Goal: Information Seeking & Learning: Learn about a topic

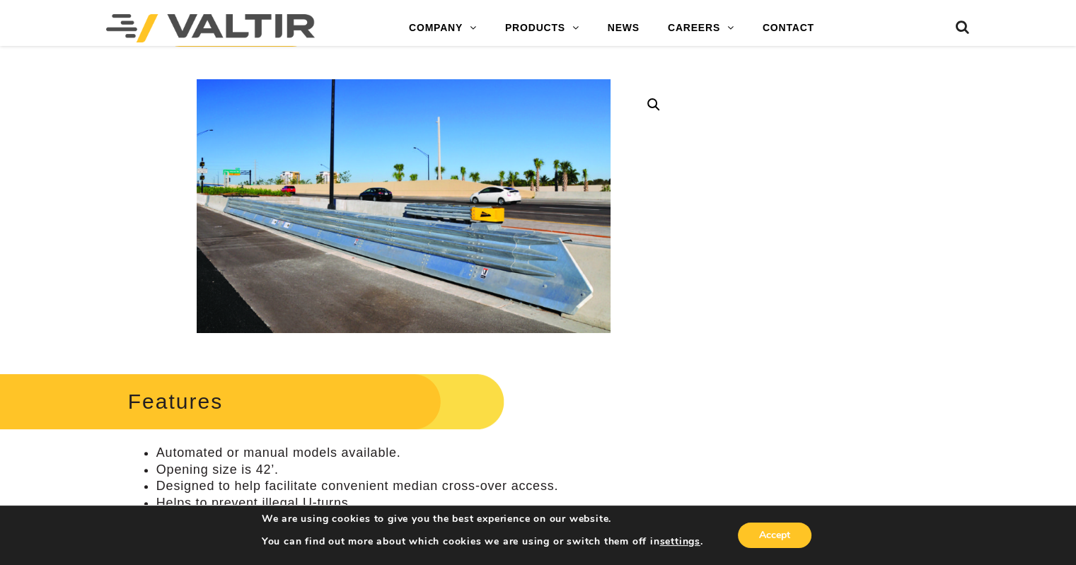
scroll to position [283, 0]
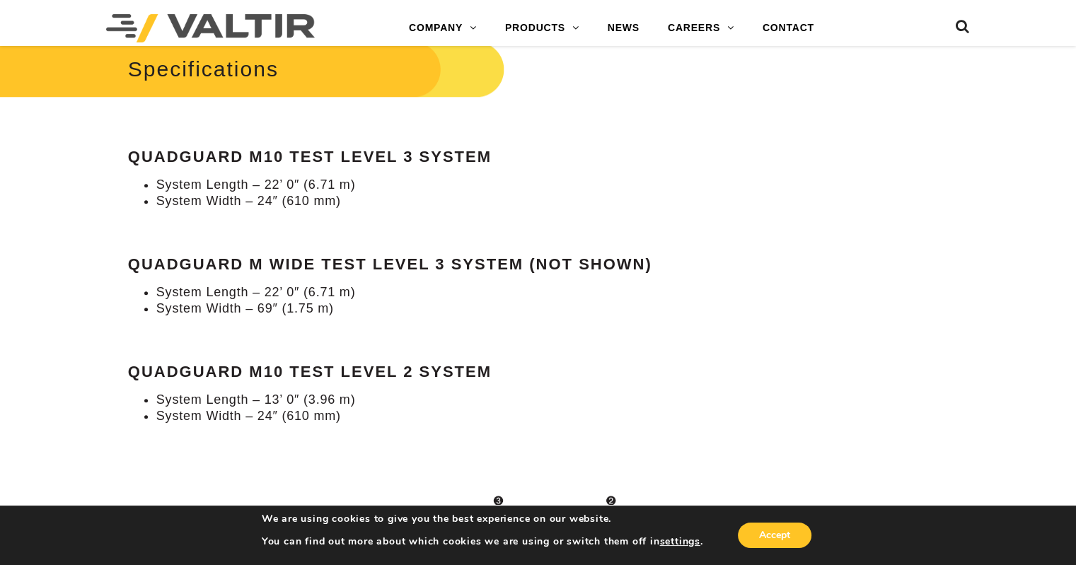
scroll to position [1202, 0]
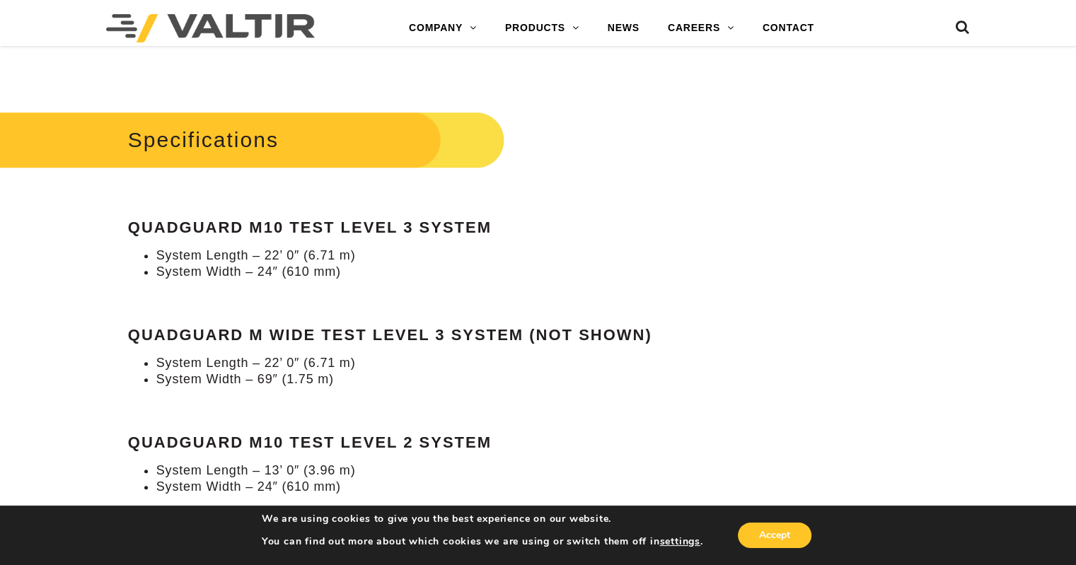
click at [562, 248] on li "System Length – 22’ 0″ (6.71 m)" at bounding box center [417, 256] width 523 height 16
click at [552, 227] on div "Specifications QuadGuard M10 Test Level 3 System System Length – 22’ 0″ (6.71 m…" at bounding box center [403, 301] width 551 height 388
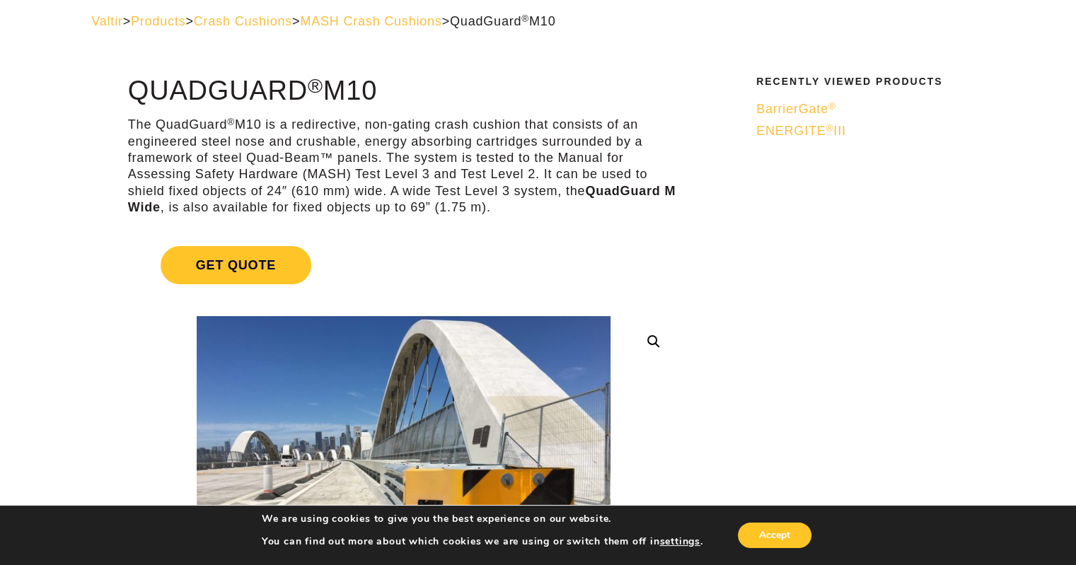
scroll to position [0, 0]
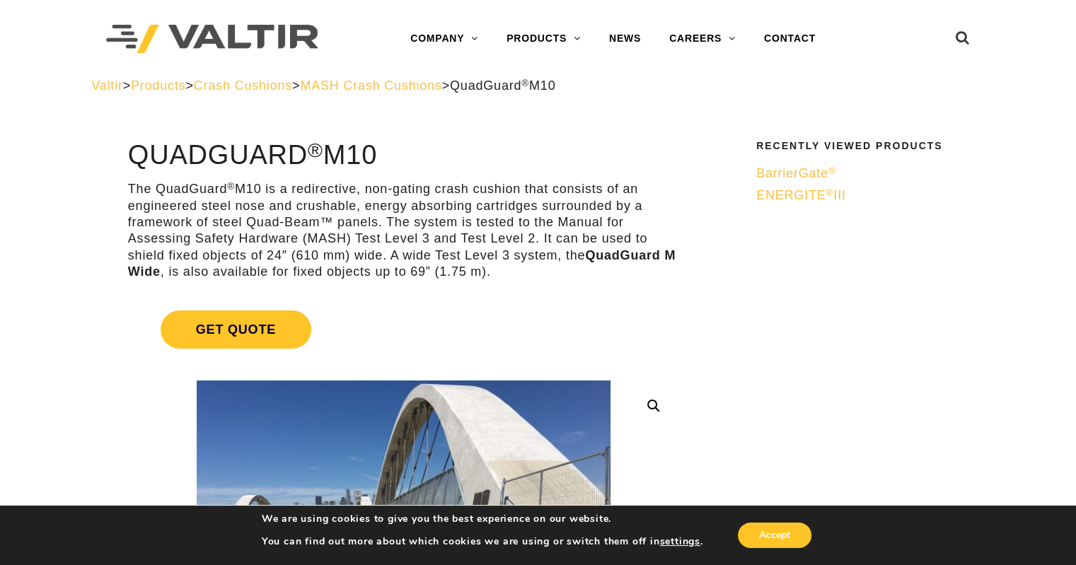
click at [406, 90] on span "MASH Crash Cushions" at bounding box center [370, 86] width 141 height 14
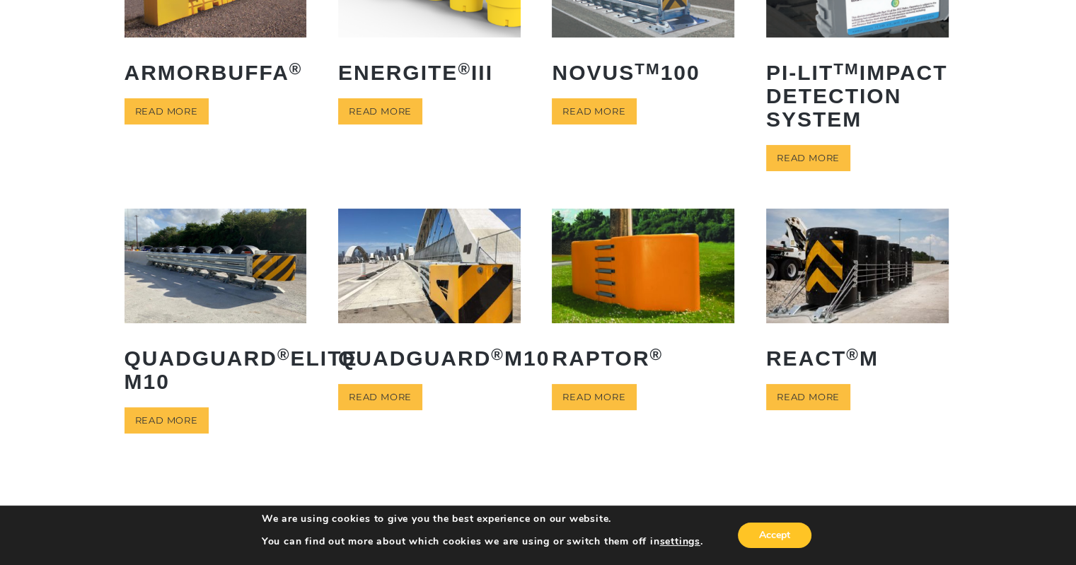
scroll to position [212, 0]
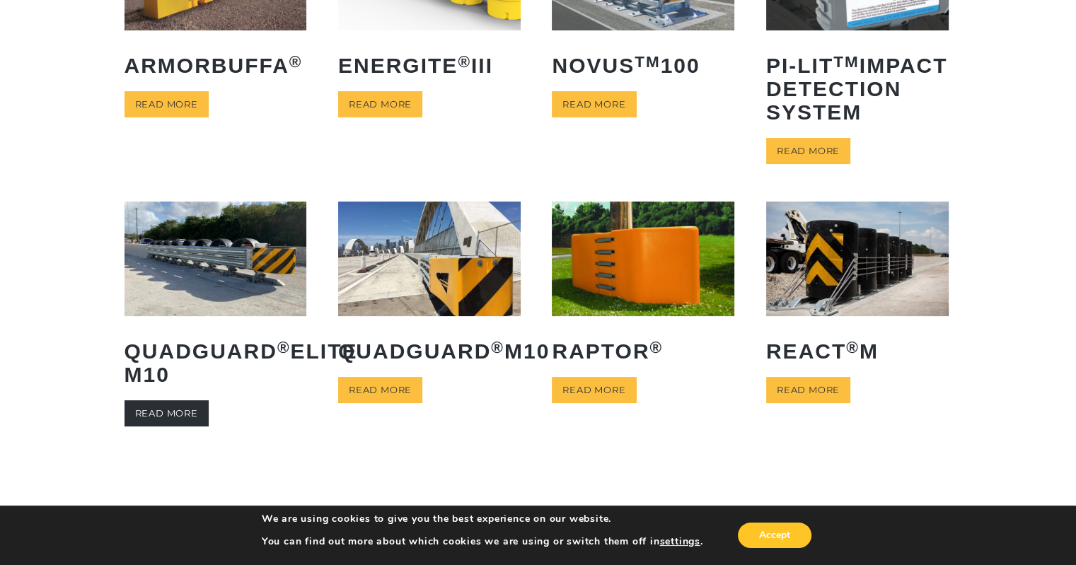
click at [133, 426] on link "Read more" at bounding box center [166, 413] width 84 height 26
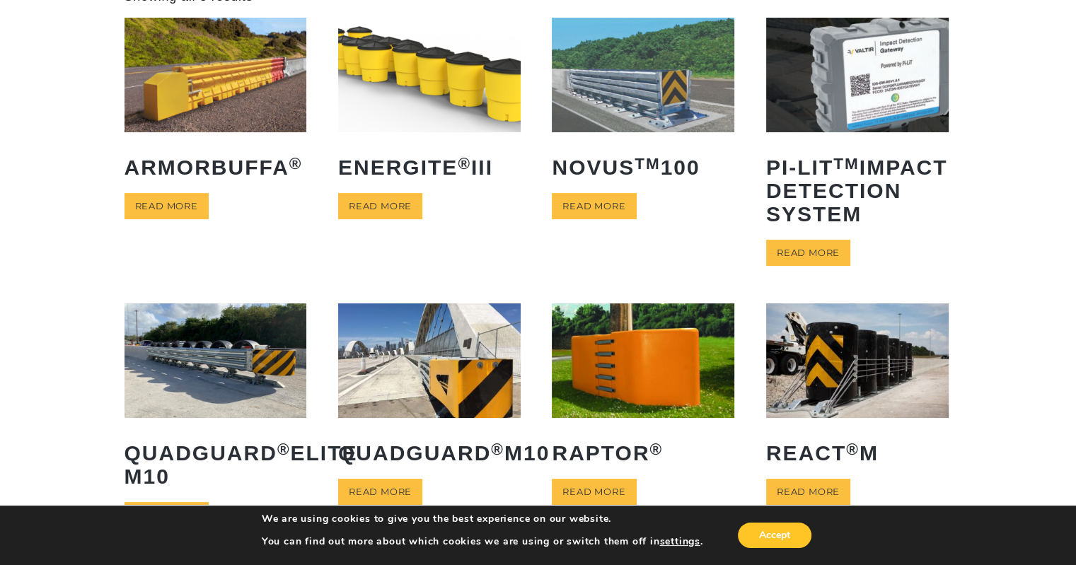
scroll to position [0, 0]
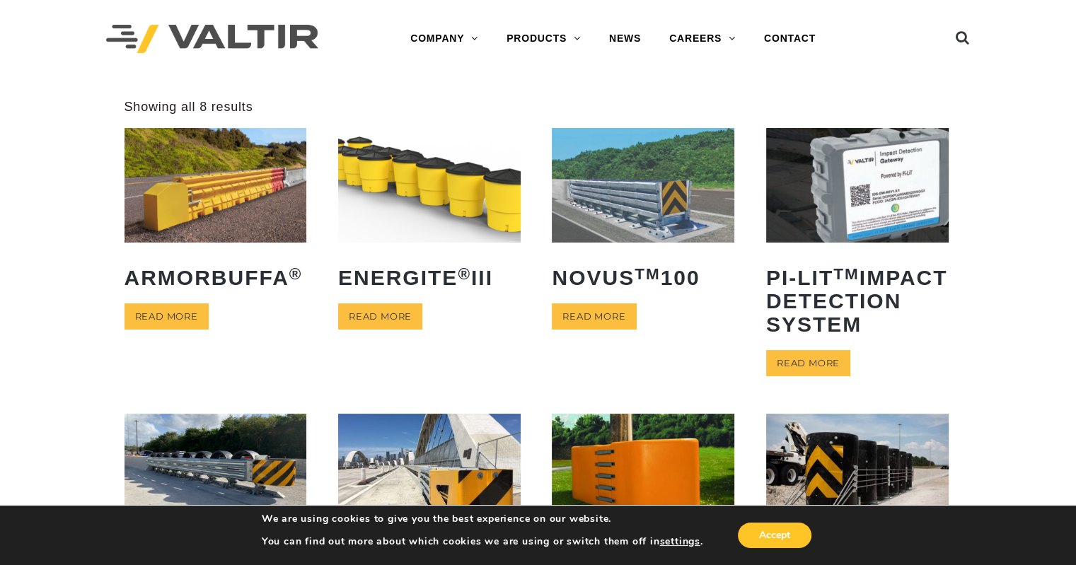
click at [677, 214] on img at bounding box center [643, 185] width 182 height 114
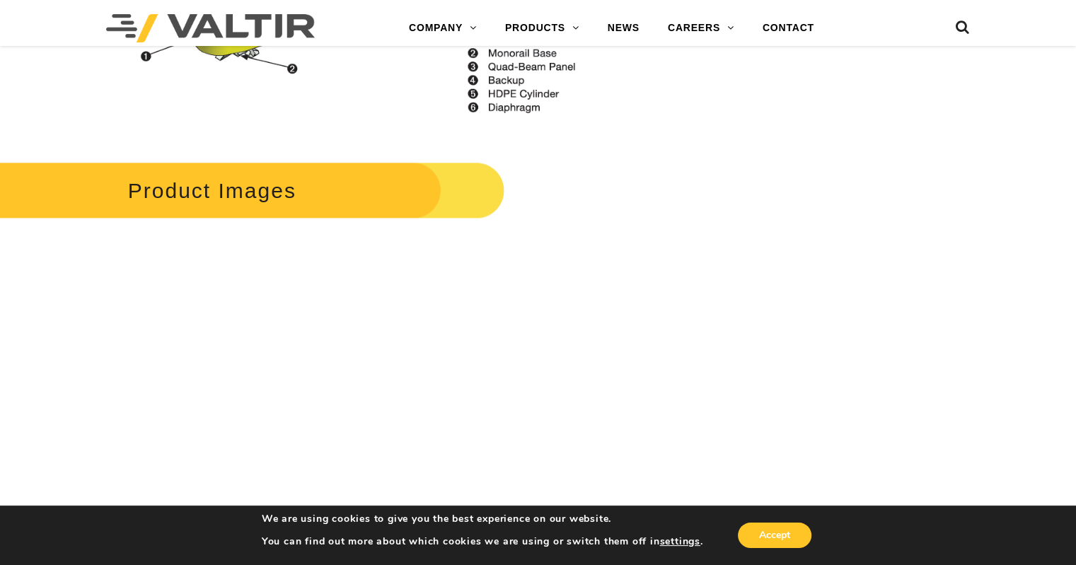
scroll to position [1980, 0]
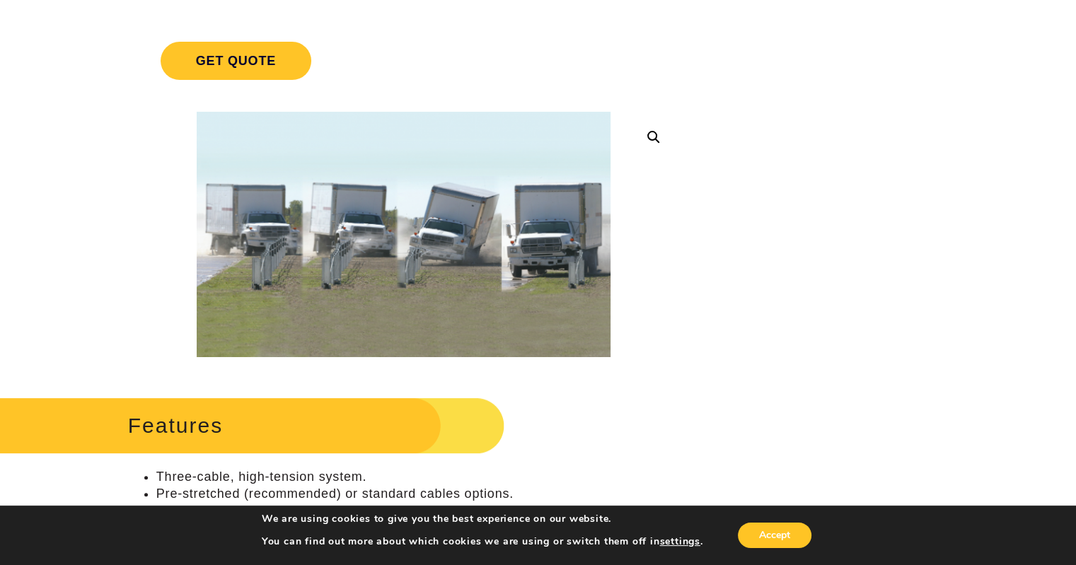
scroll to position [283, 0]
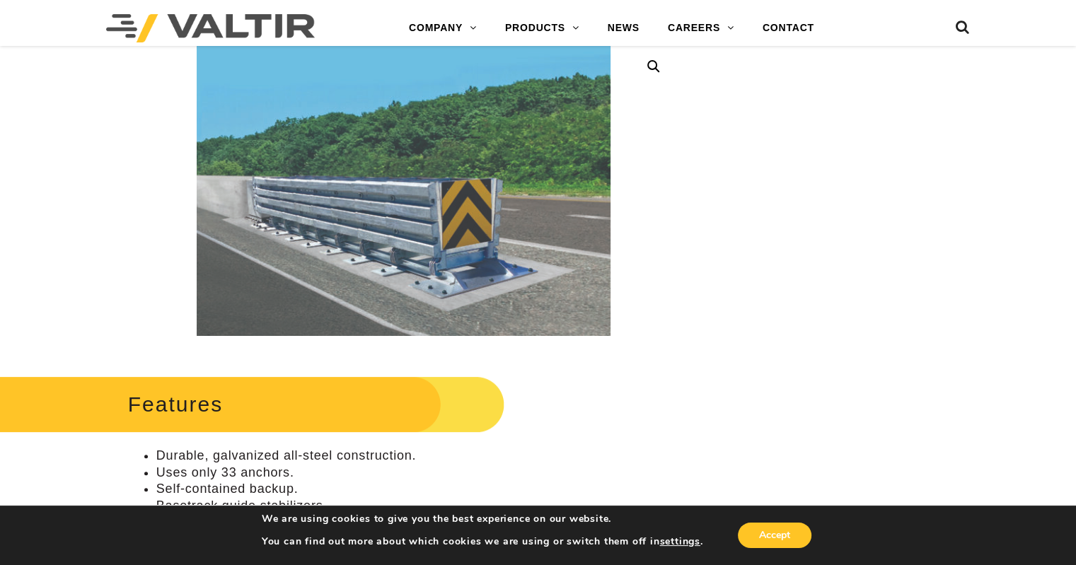
scroll to position [283, 0]
